Goal: Find specific page/section: Find specific page/section

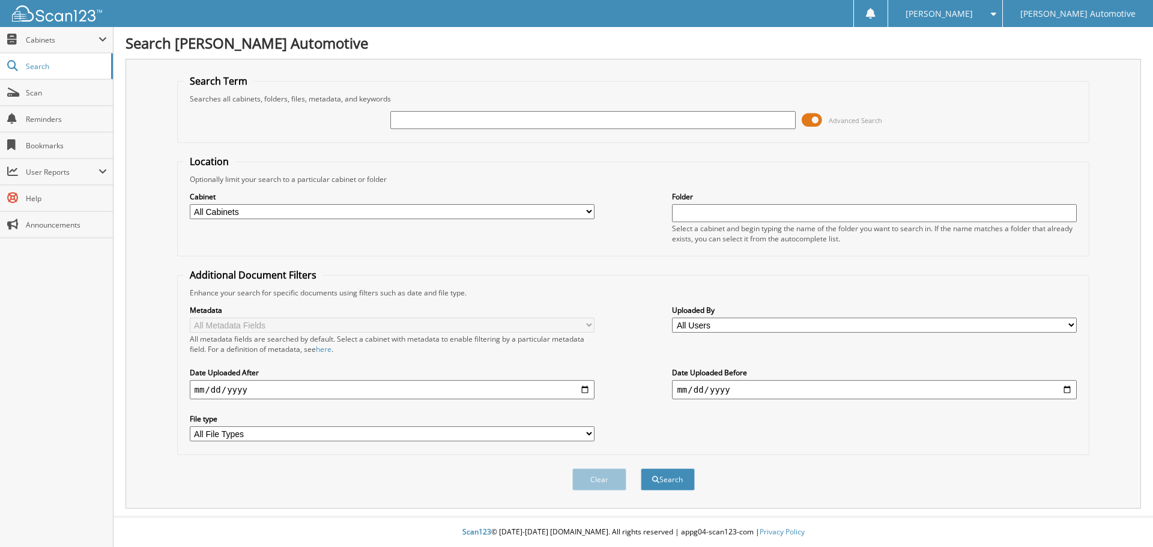
click at [404, 123] on input "text" at bounding box center [592, 120] width 405 height 18
type input "TOMMY SPROLES"
click at [641, 468] on button "Search" at bounding box center [668, 479] width 54 height 22
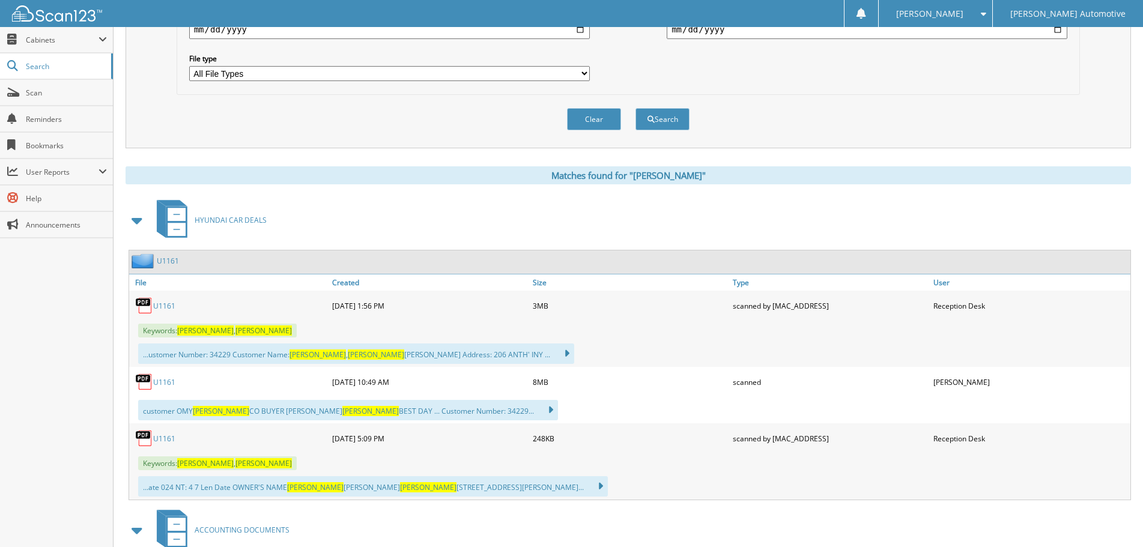
scroll to position [420, 0]
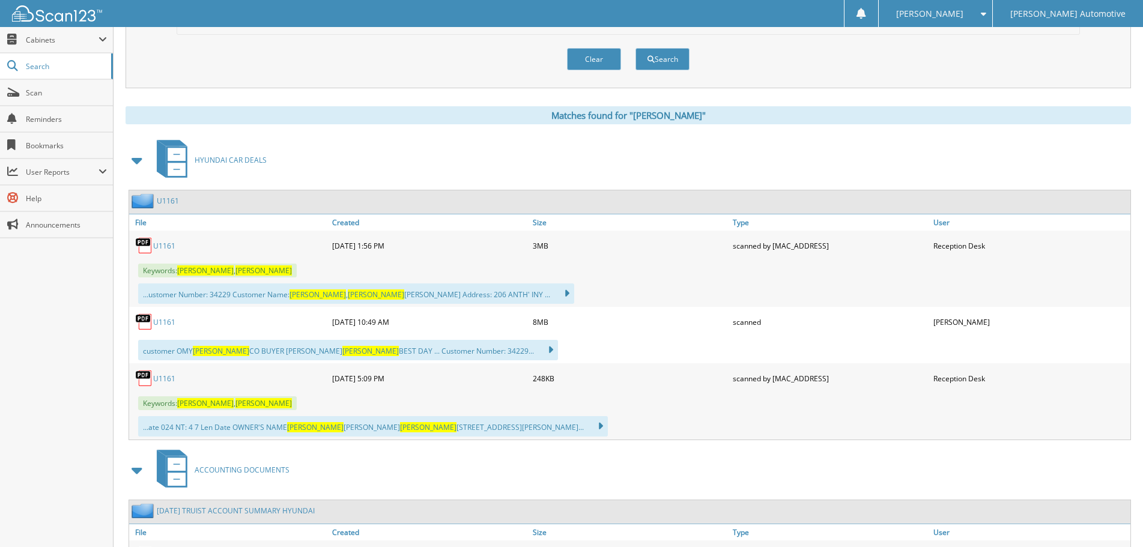
click at [162, 247] on link "U1161" at bounding box center [164, 246] width 22 height 10
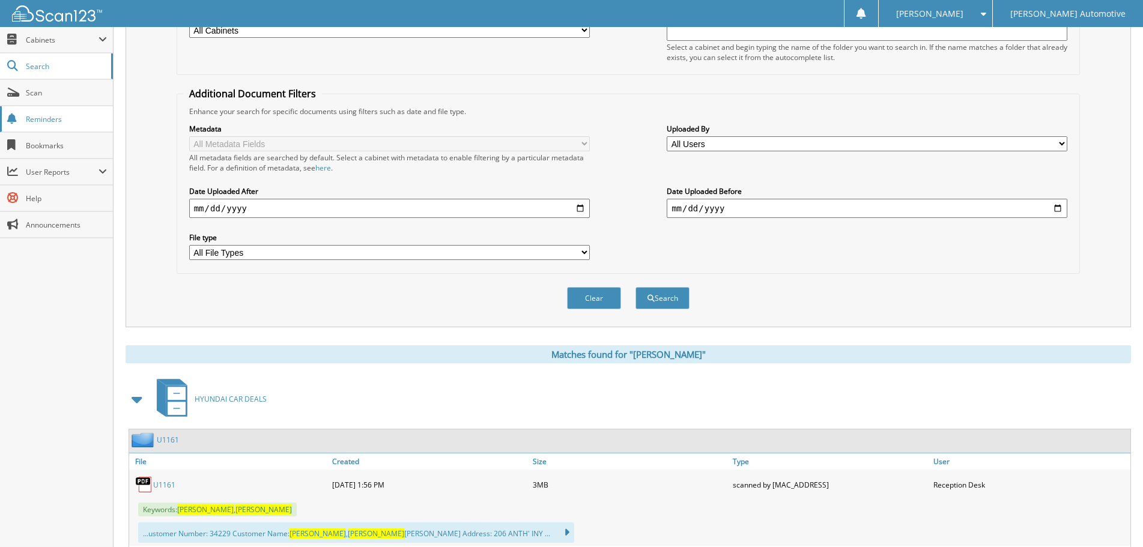
scroll to position [180, 0]
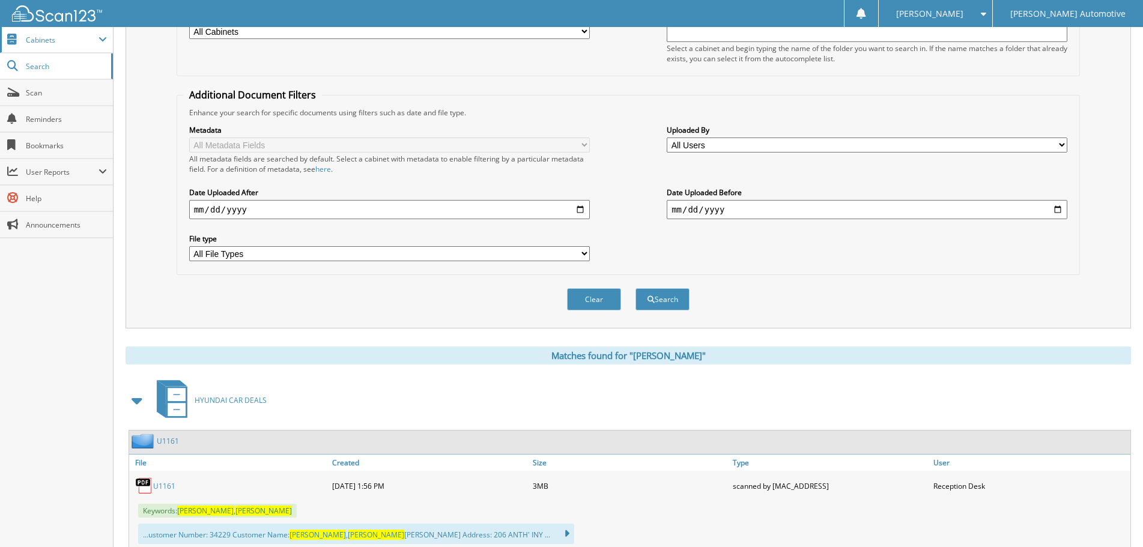
click at [54, 41] on span "Cabinets" at bounding box center [62, 40] width 73 height 10
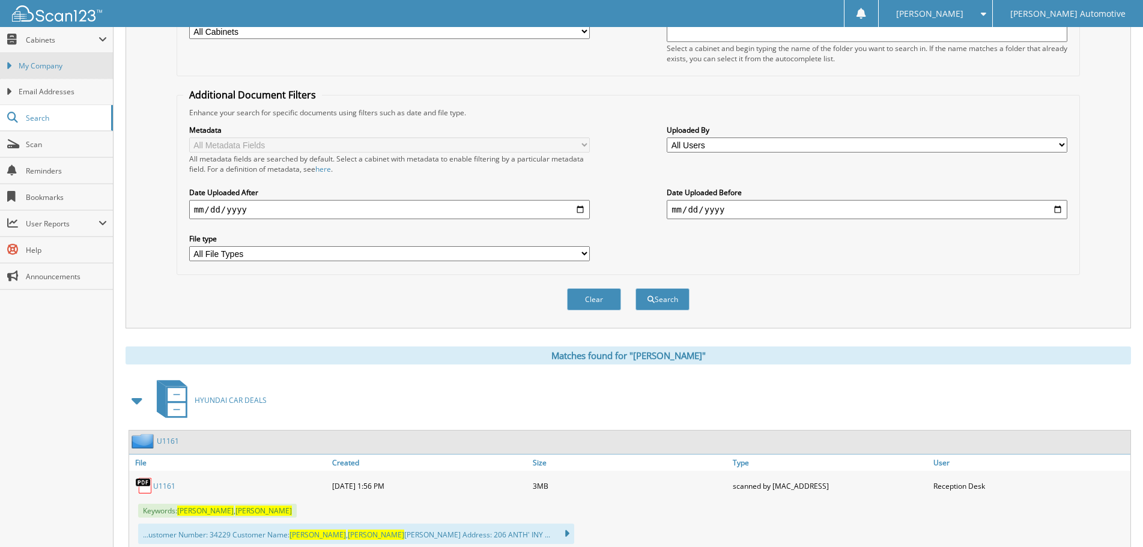
click at [53, 73] on link "My Company" at bounding box center [56, 66] width 113 height 26
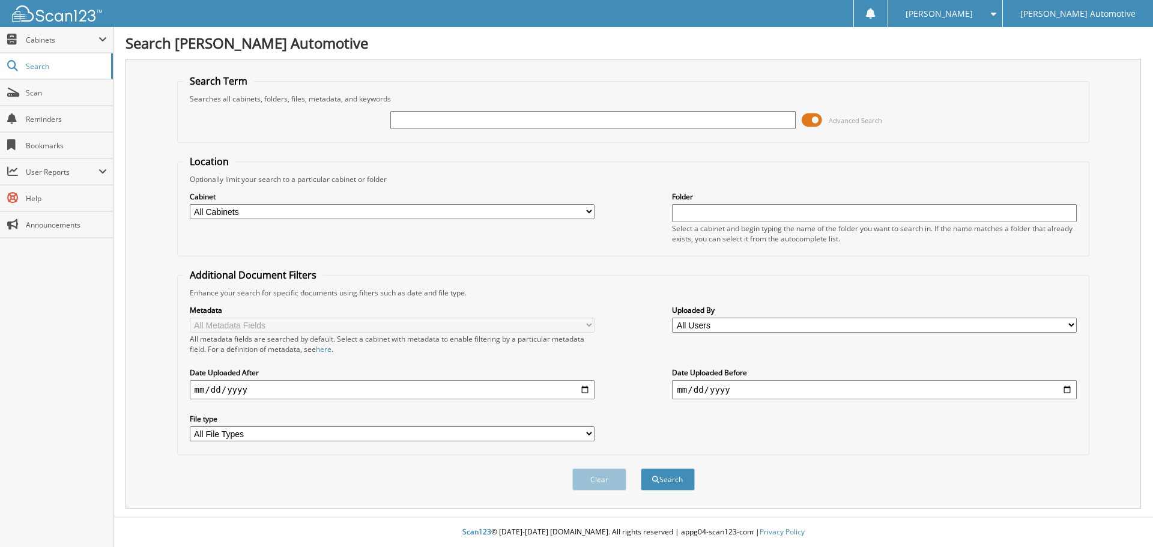
click at [416, 121] on input "text" at bounding box center [592, 120] width 405 height 18
type input "jonas johnnie"
click at [641, 468] on button "Search" at bounding box center [668, 479] width 54 height 22
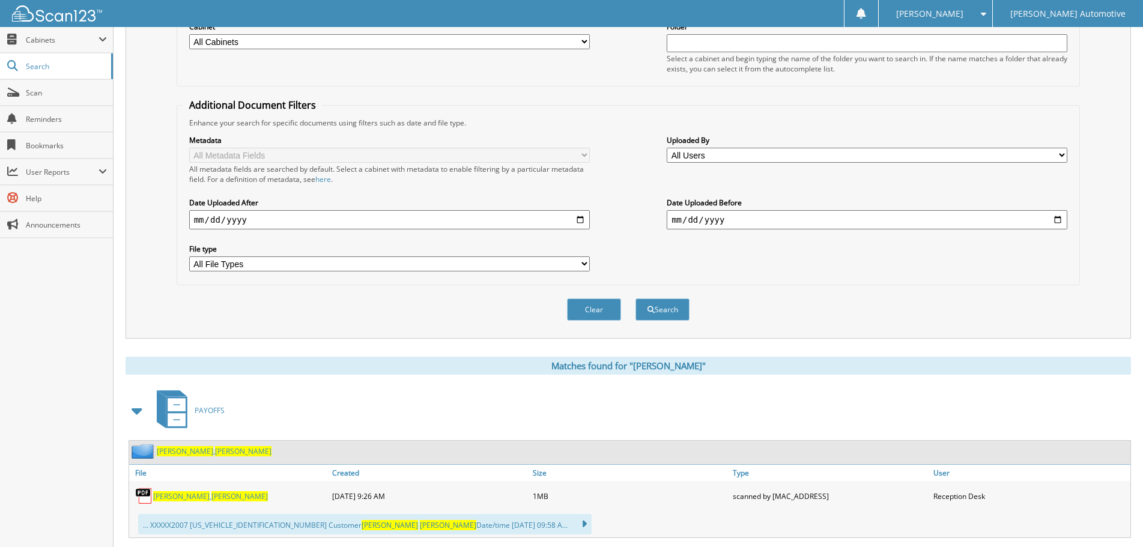
scroll to position [300, 0]
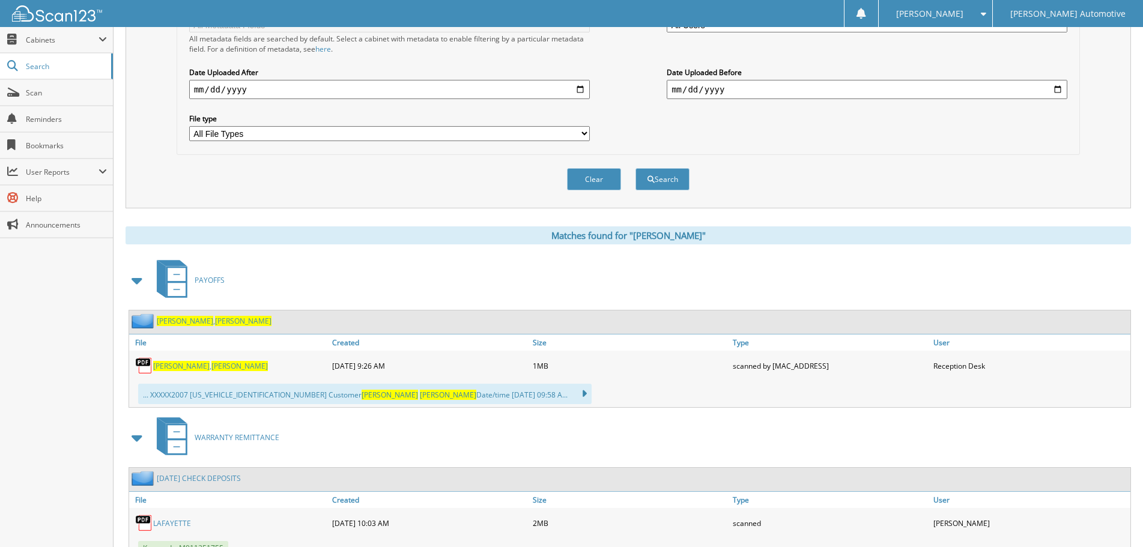
click at [135, 282] on span at bounding box center [137, 281] width 17 height 22
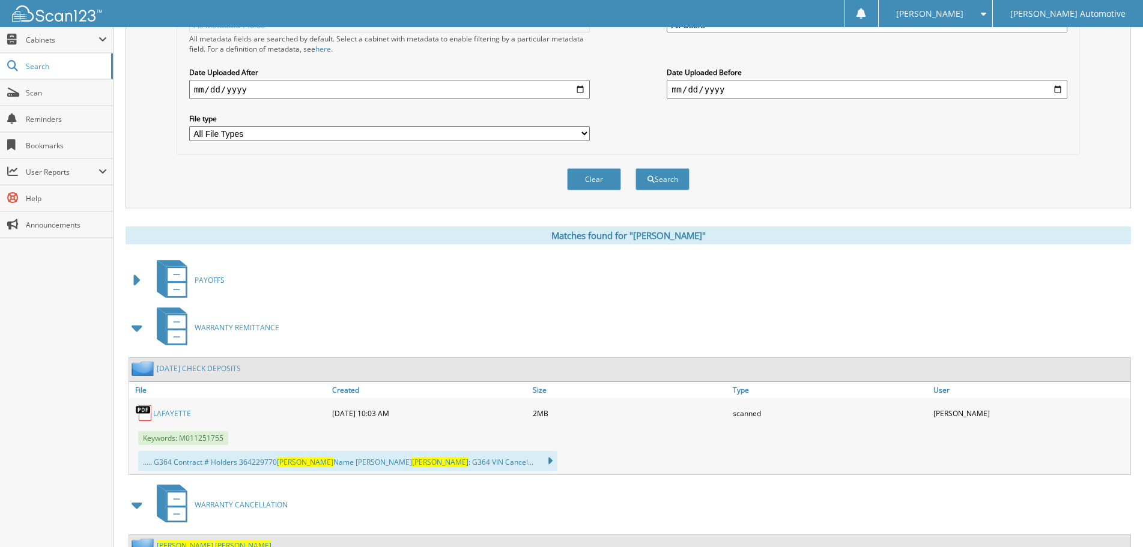
click at [141, 331] on span at bounding box center [137, 328] width 17 height 22
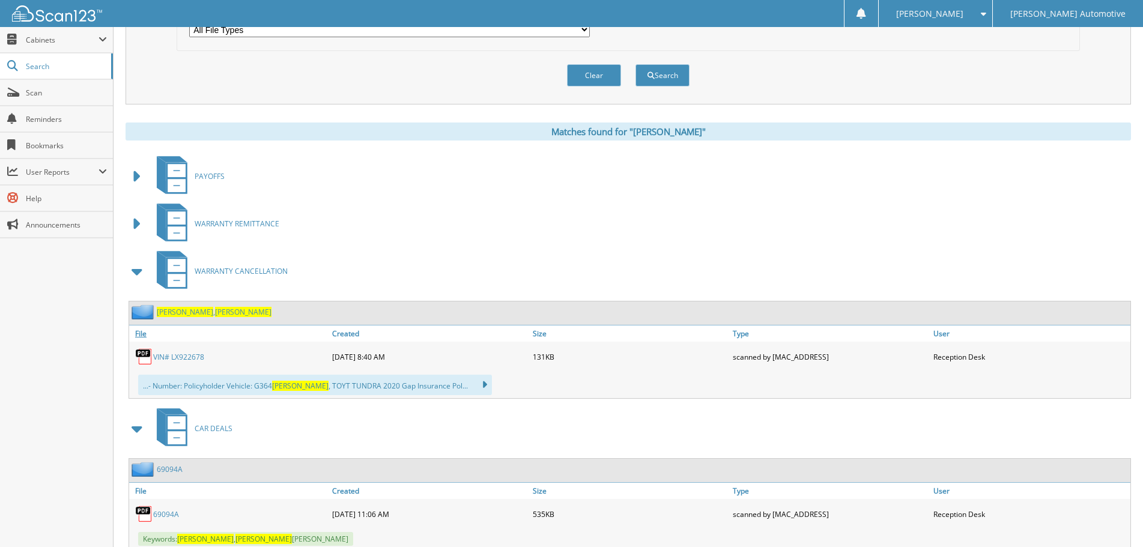
scroll to position [420, 0]
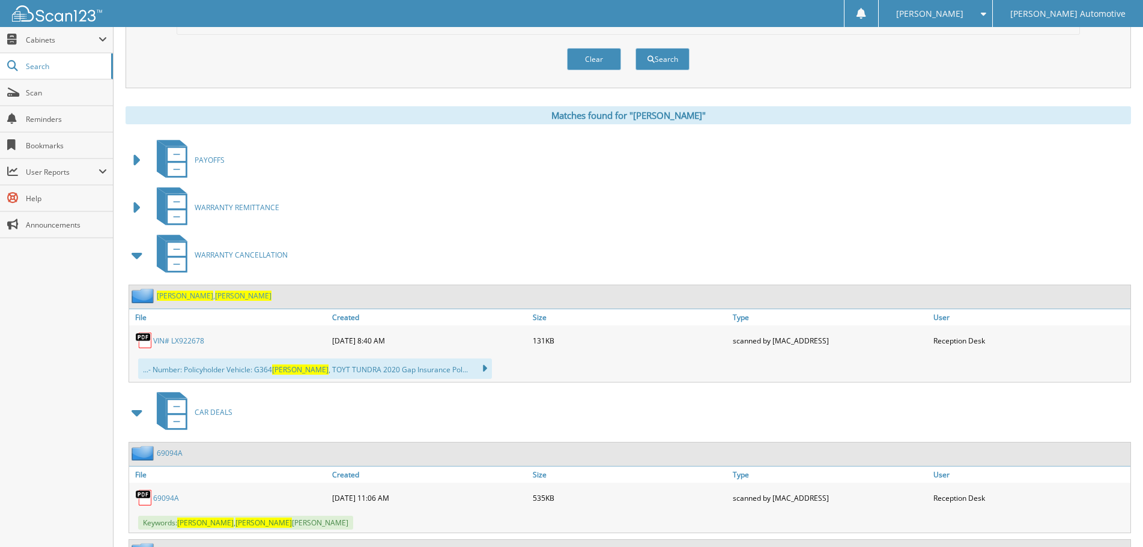
click at [139, 258] on span at bounding box center [137, 255] width 17 height 22
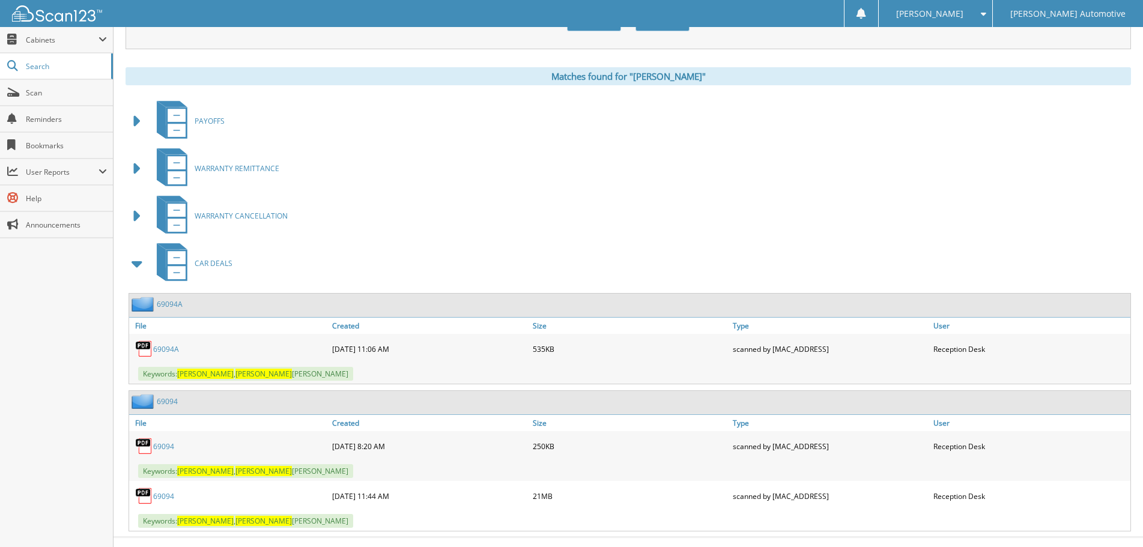
scroll to position [480, 0]
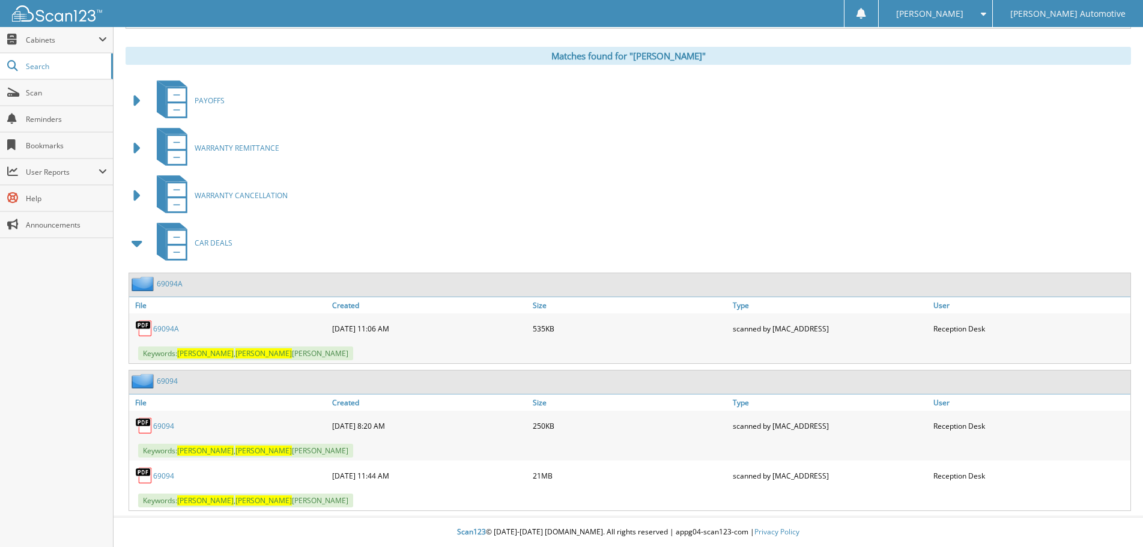
click at [170, 328] on link "69094A" at bounding box center [166, 329] width 26 height 10
click at [159, 426] on link "69094" at bounding box center [163, 426] width 21 height 10
click at [162, 473] on link "69094" at bounding box center [163, 476] width 21 height 10
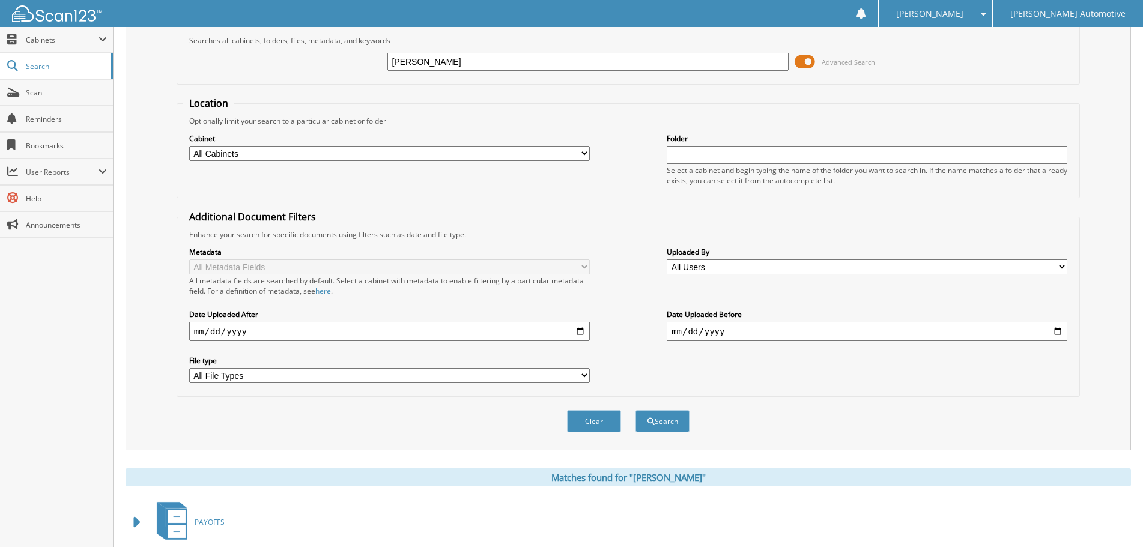
scroll to position [0, 0]
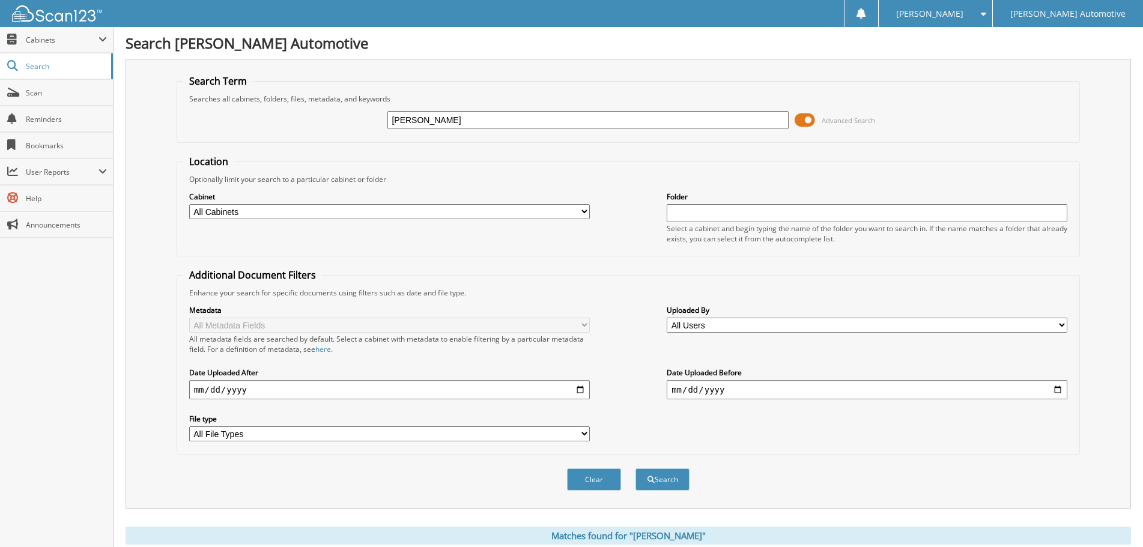
drag, startPoint x: 464, startPoint y: 116, endPoint x: 273, endPoint y: 124, distance: 191.1
click at [291, 124] on div "jonas johnnie Advanced Search" at bounding box center [628, 120] width 890 height 32
type input "ANDREW LANZA"
click at [635, 468] on button "Search" at bounding box center [662, 479] width 54 height 22
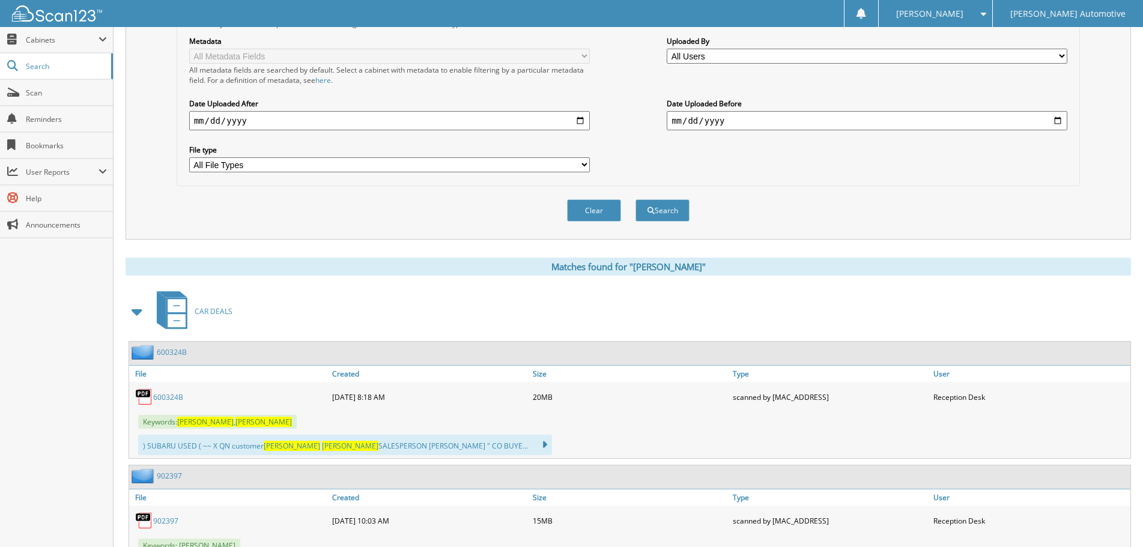
scroll to position [420, 0]
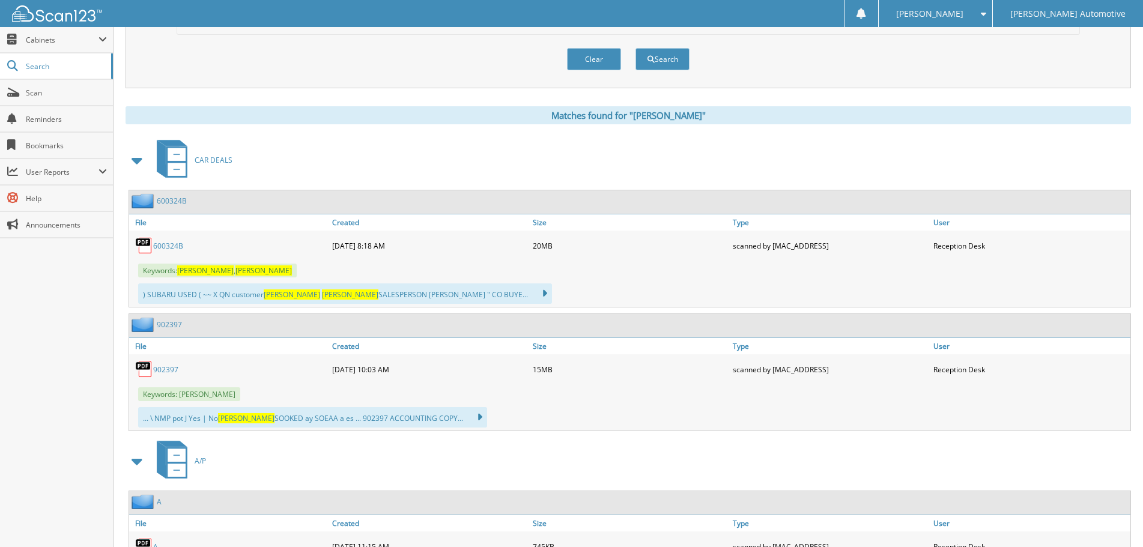
click at [163, 246] on link "600324B" at bounding box center [168, 246] width 30 height 10
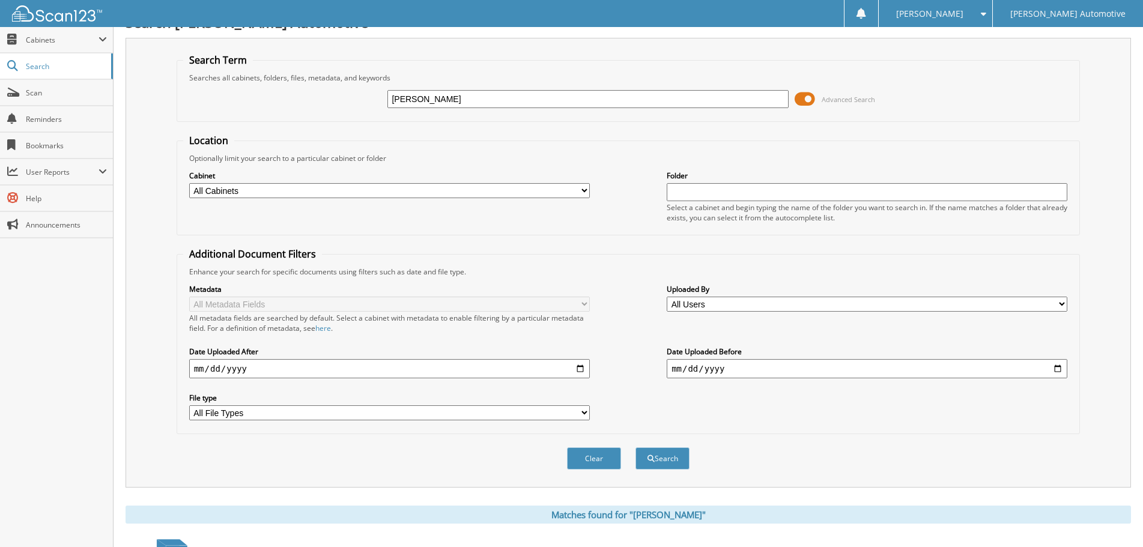
scroll to position [0, 0]
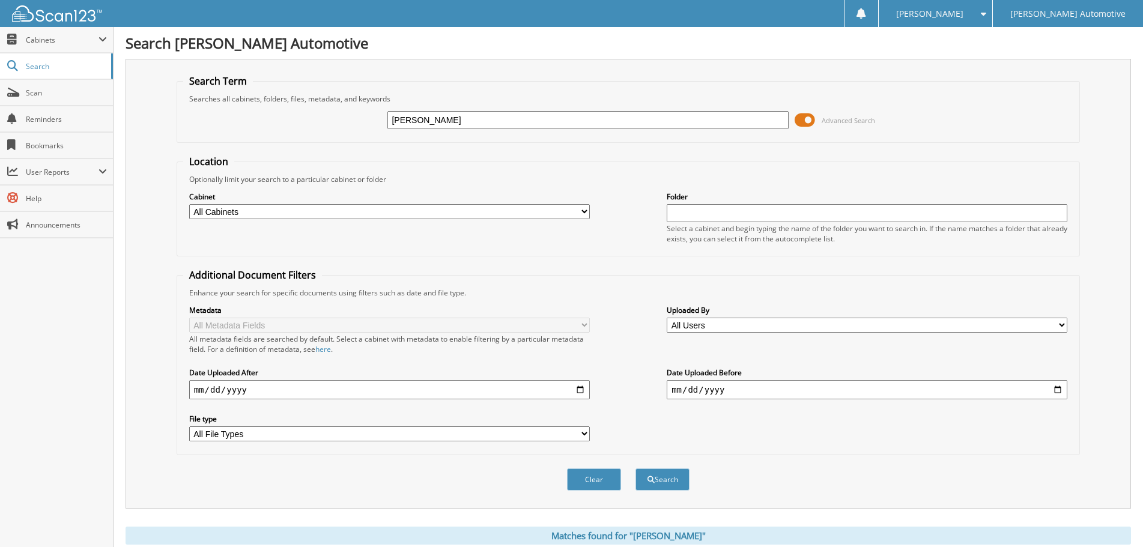
drag, startPoint x: 513, startPoint y: 120, endPoint x: 326, endPoint y: 121, distance: 187.3
click at [326, 121] on div "[PERSON_NAME] Advanced Search" at bounding box center [628, 120] width 890 height 32
type input "[PERSON_NAME]"
click at [635, 468] on button "Search" at bounding box center [662, 479] width 54 height 22
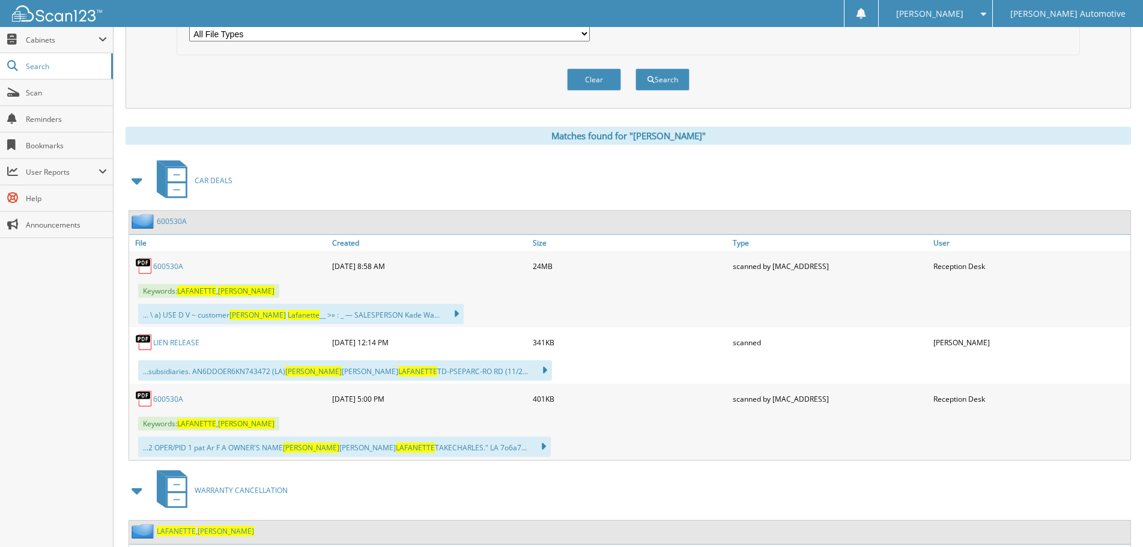
scroll to position [420, 0]
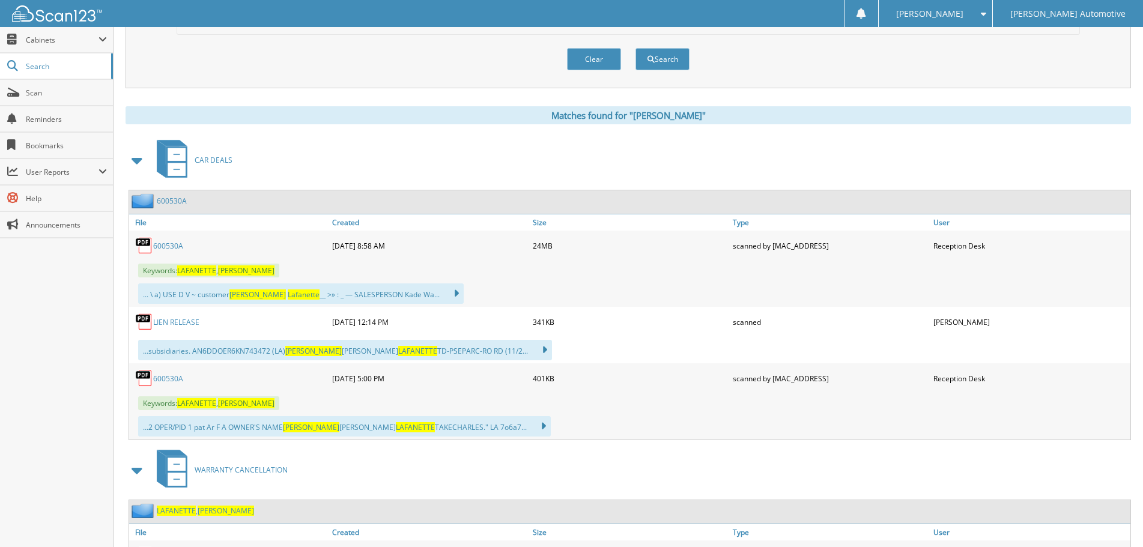
click at [170, 245] on link "600530A" at bounding box center [168, 246] width 30 height 10
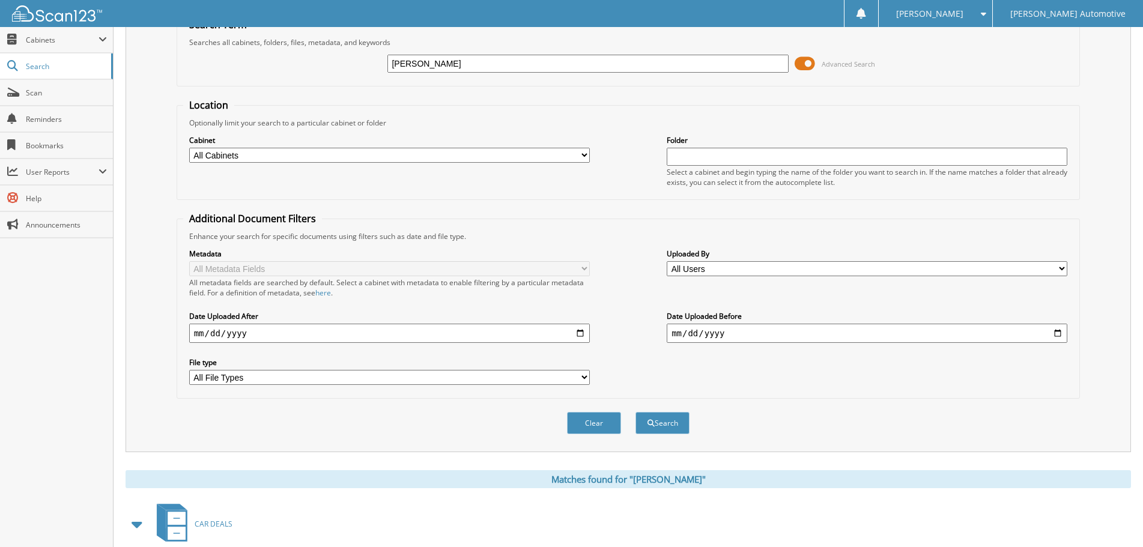
scroll to position [0, 0]
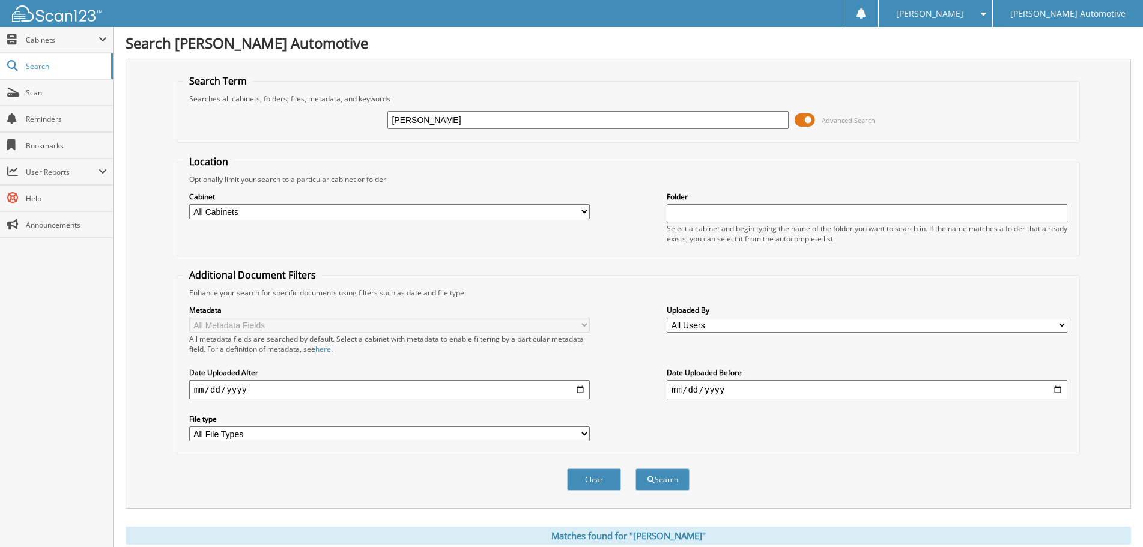
drag, startPoint x: 489, startPoint y: 122, endPoint x: 313, endPoint y: 113, distance: 175.5
click at [313, 113] on div "[PERSON_NAME] Advanced Search" at bounding box center [628, 120] width 890 height 32
type input "[PERSON_NAME]"
click at [635, 468] on button "Search" at bounding box center [662, 479] width 54 height 22
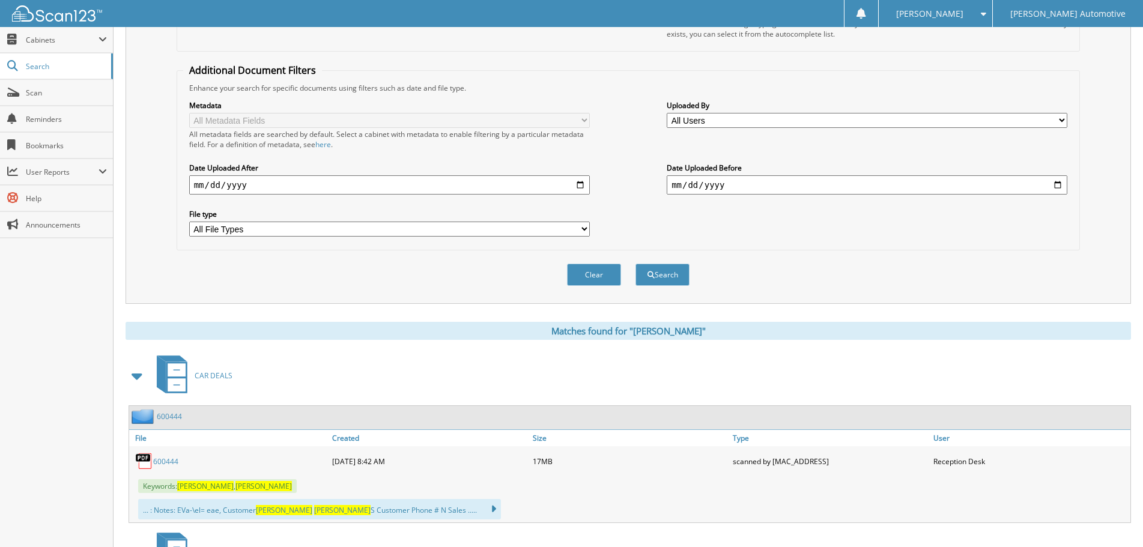
scroll to position [360, 0]
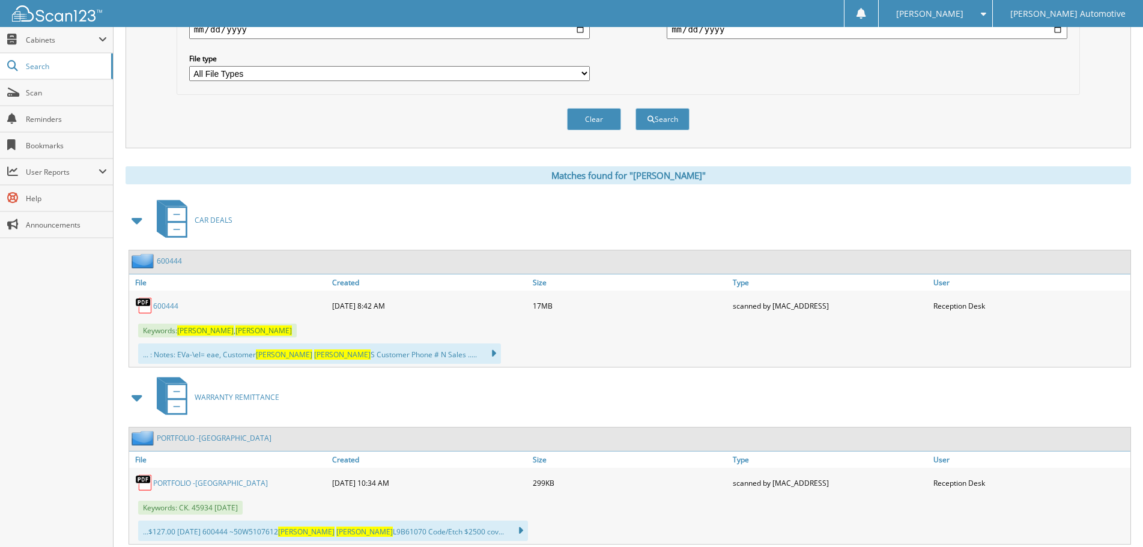
click at [166, 308] on link "600444" at bounding box center [165, 306] width 25 height 10
click at [110, 396] on div "Close Cabinets My Company Email Addresses Search Scan" at bounding box center [56, 287] width 113 height 520
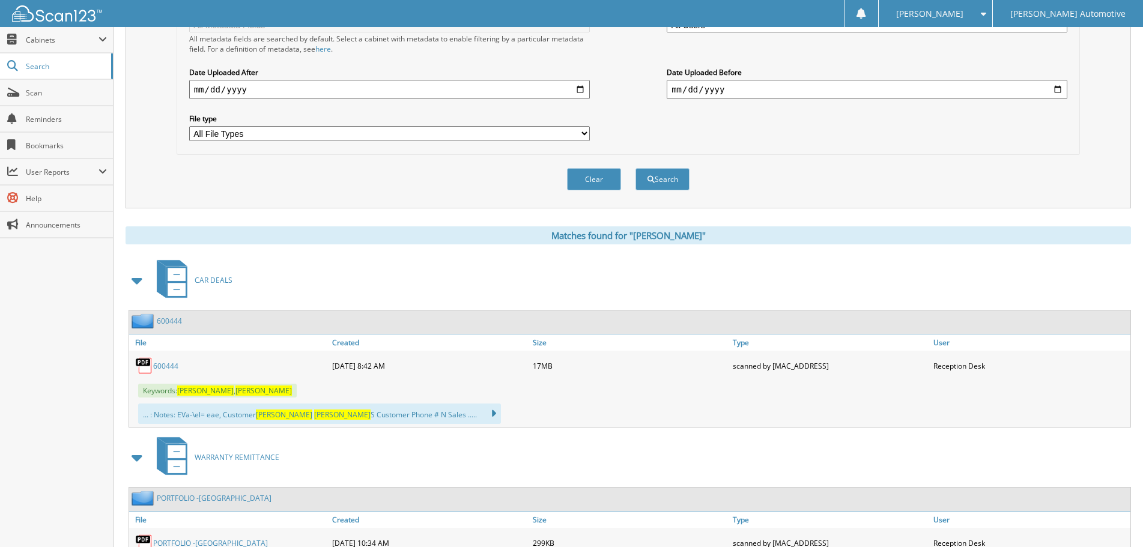
scroll to position [0, 0]
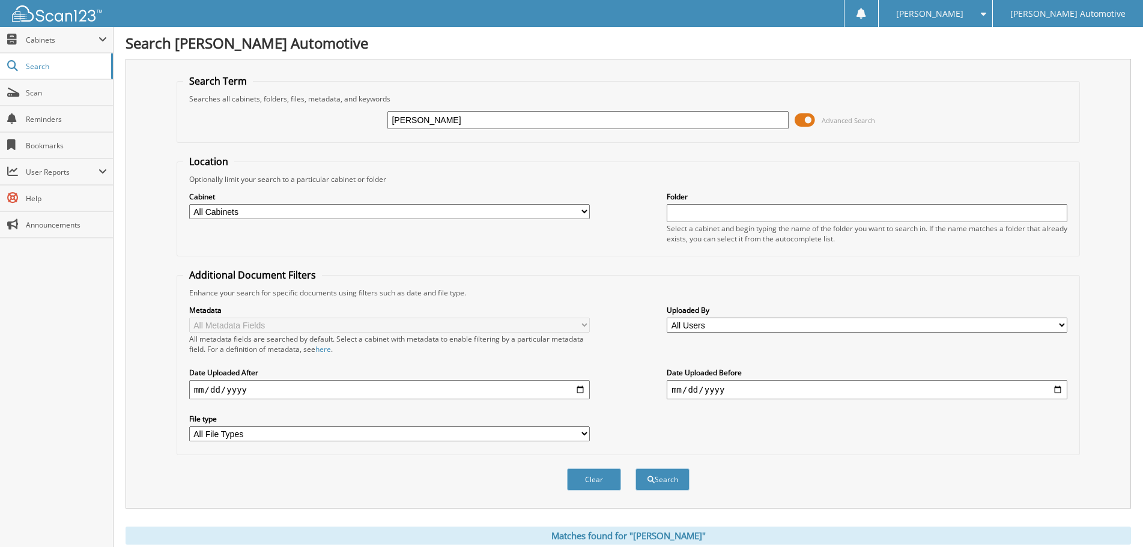
drag, startPoint x: 537, startPoint y: 118, endPoint x: 333, endPoint y: 114, distance: 204.2
click at [334, 114] on div "PATRICK KELLAM Advanced Search" at bounding box center [628, 120] width 890 height 32
type input "[PERSON_NAME]"
click at [635, 468] on button "Search" at bounding box center [662, 479] width 54 height 22
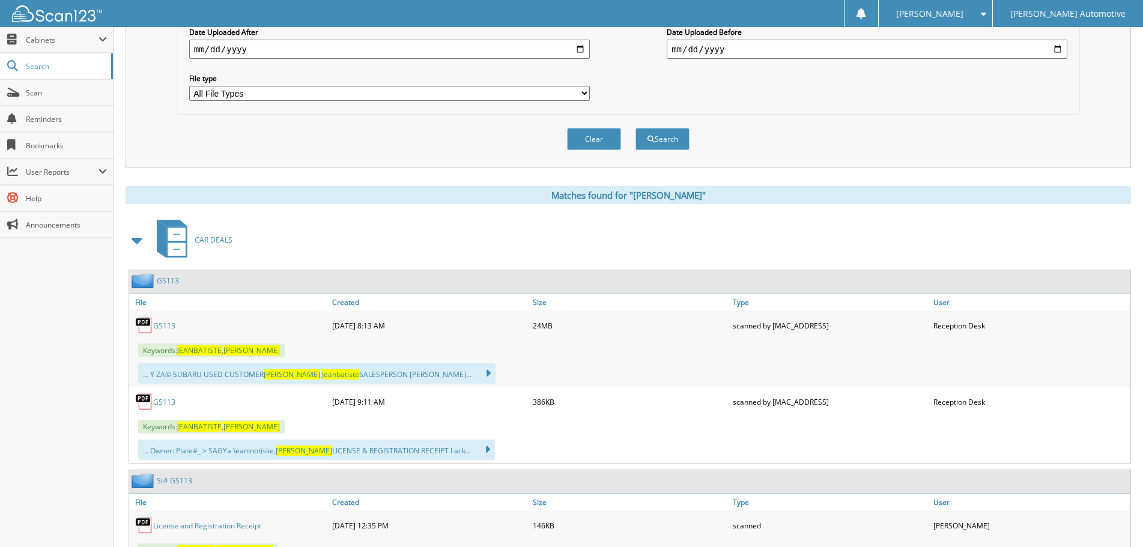
scroll to position [360, 0]
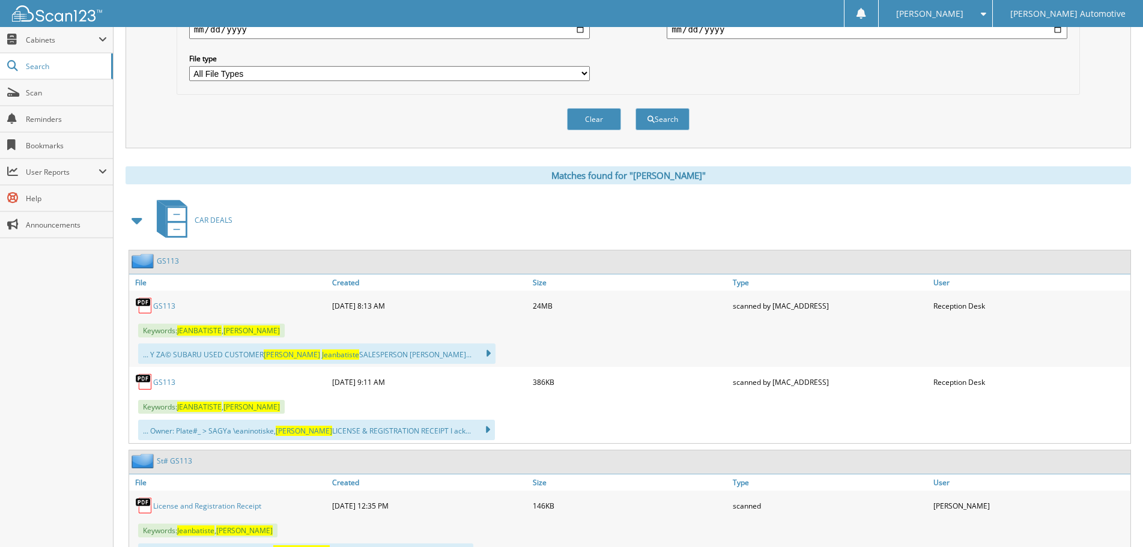
click at [167, 306] on link "GS113" at bounding box center [164, 306] width 22 height 10
